Goal: Find specific page/section: Find specific page/section

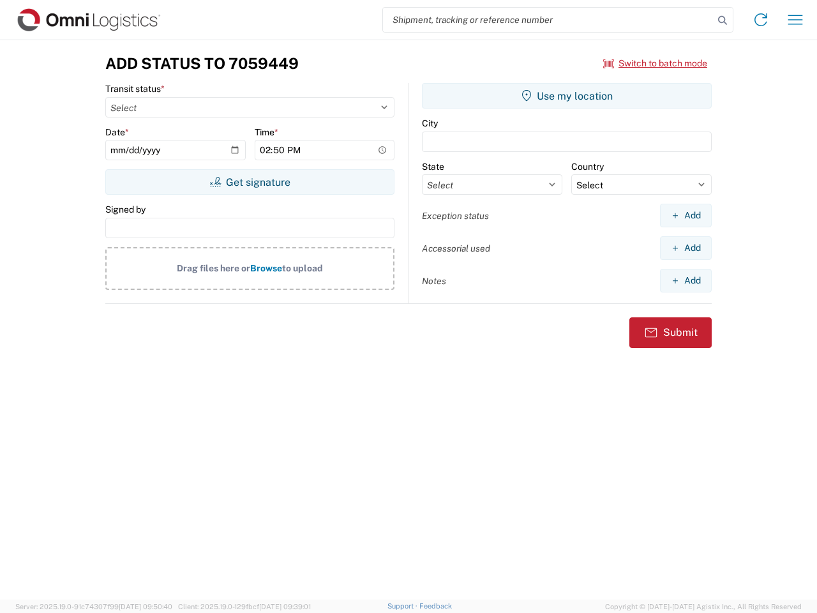
click at [548, 20] on input "search" at bounding box center [548, 20] width 331 height 24
click at [723, 20] on icon at bounding box center [723, 20] width 18 height 18
click at [761, 20] on icon at bounding box center [761, 20] width 20 height 20
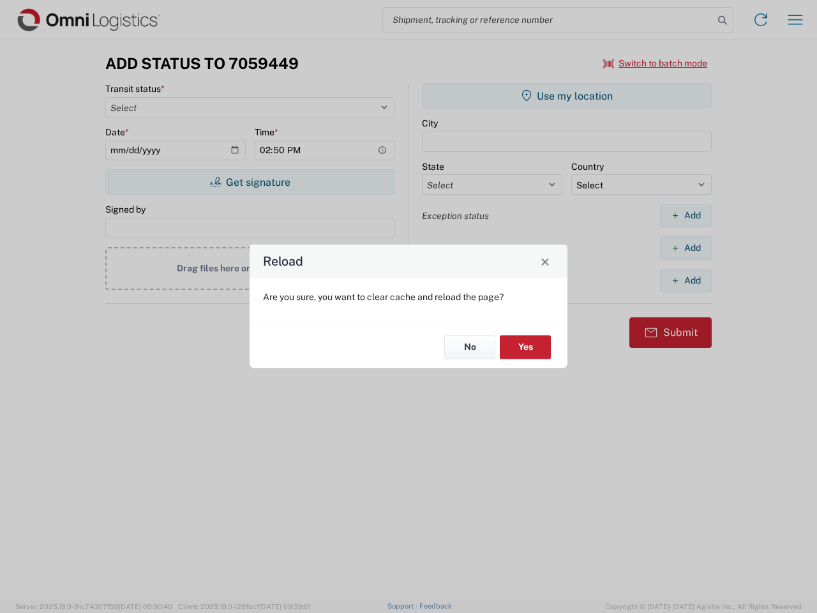
click at [656, 63] on div "Reload Are you sure, you want to clear cache and reload the page? No Yes" at bounding box center [408, 306] width 817 height 613
click at [250, 182] on div "Reload Are you sure, you want to clear cache and reload the page? No Yes" at bounding box center [408, 306] width 817 height 613
click at [567, 96] on div "Reload Are you sure, you want to clear cache and reload the page? No Yes" at bounding box center [408, 306] width 817 height 613
click at [686, 215] on div "Reload Are you sure, you want to clear cache and reload the page? No Yes" at bounding box center [408, 306] width 817 height 613
click at [686, 248] on div "Reload Are you sure, you want to clear cache and reload the page? No Yes" at bounding box center [408, 306] width 817 height 613
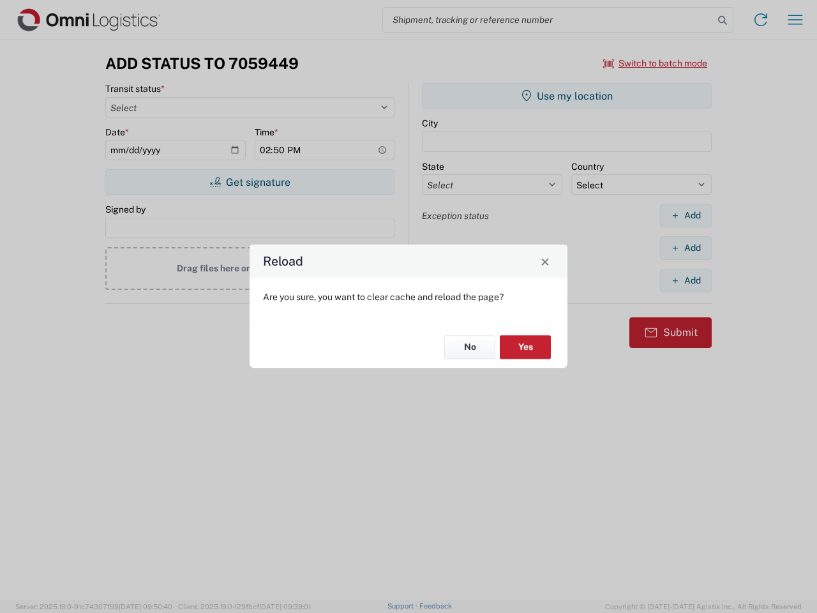
click at [686, 280] on div "Reload Are you sure, you want to clear cache and reload the page? No Yes" at bounding box center [408, 306] width 817 height 613
